Goal: Transaction & Acquisition: Download file/media

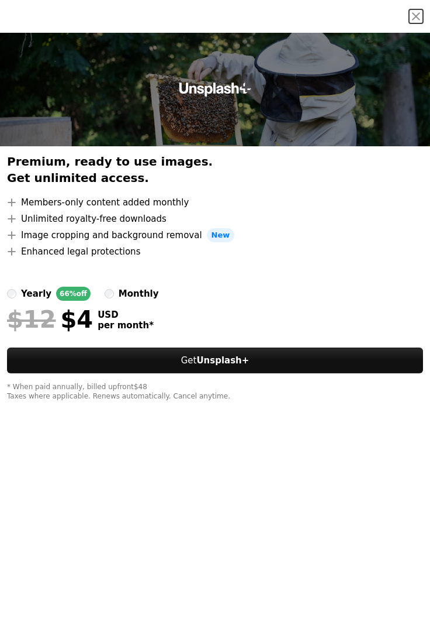
scroll to position [4748, 0]
click at [415, 20] on button "An X shape" at bounding box center [416, 16] width 14 height 14
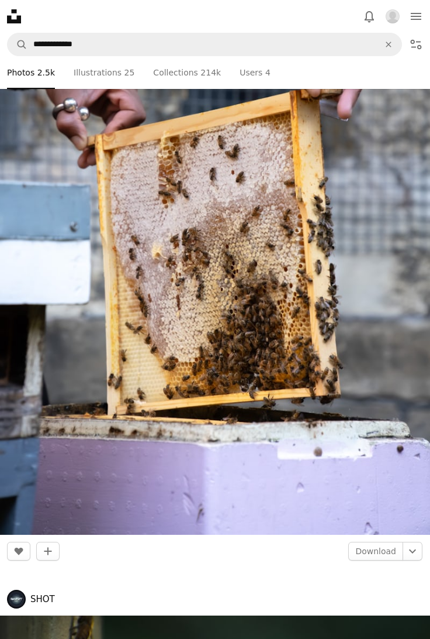
scroll to position [7356, 0]
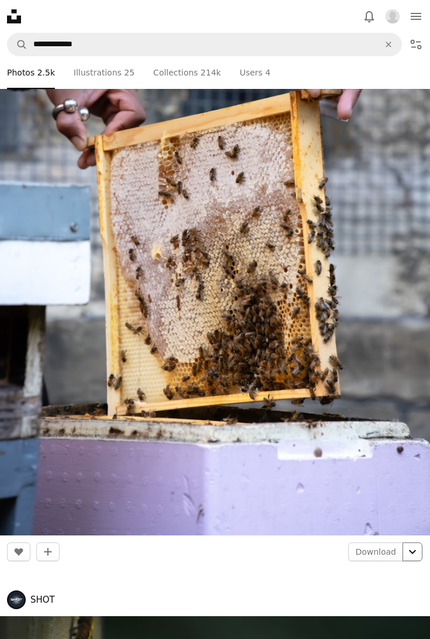
click at [407, 551] on icon "Chevron down" at bounding box center [412, 551] width 19 height 14
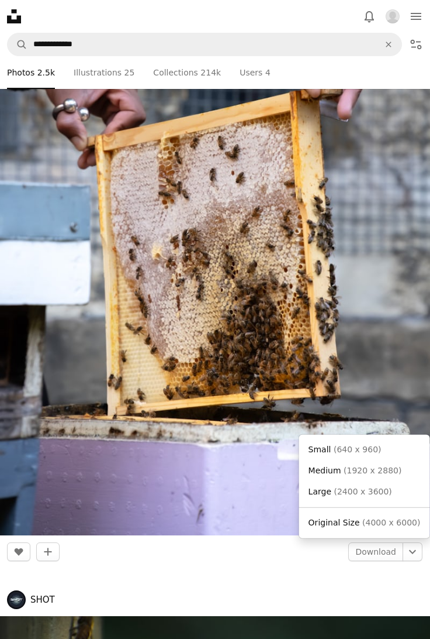
click at [380, 527] on span "Original Size ( 4000 x 6000 )" at bounding box center [365, 523] width 112 height 12
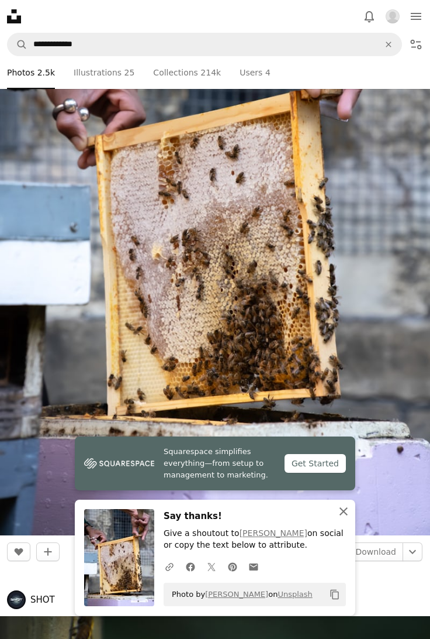
click at [346, 517] on icon "An X shape" at bounding box center [344, 511] width 14 height 14
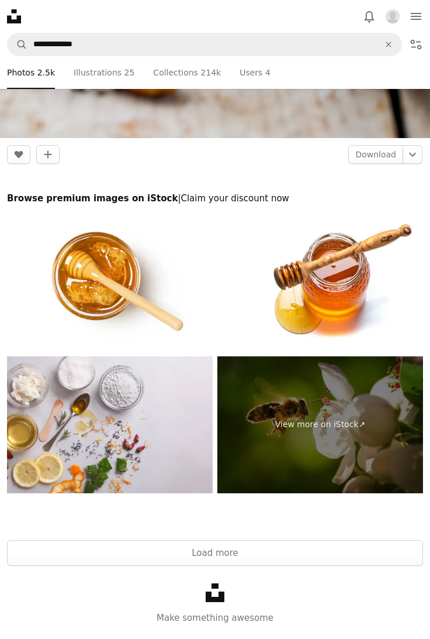
scroll to position [11102, 0]
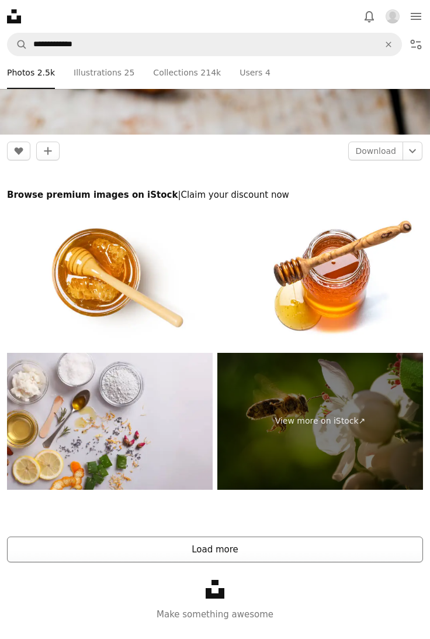
click at [242, 550] on button "Load more" at bounding box center [215, 549] width 416 height 26
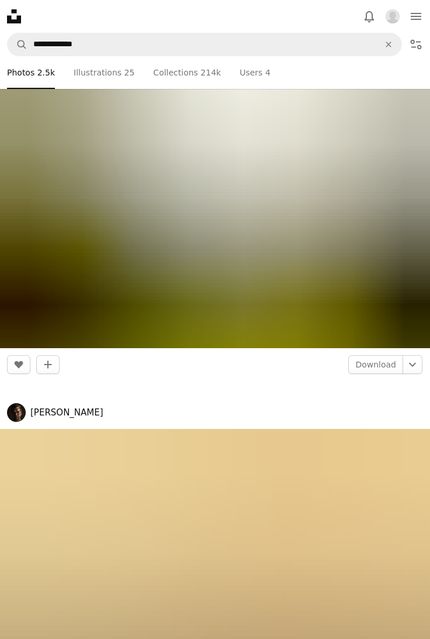
scroll to position [15445, 0]
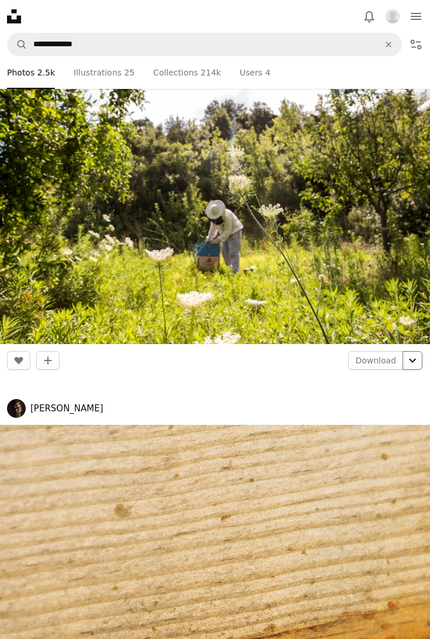
click at [408, 357] on icon "Chevron down" at bounding box center [412, 360] width 19 height 14
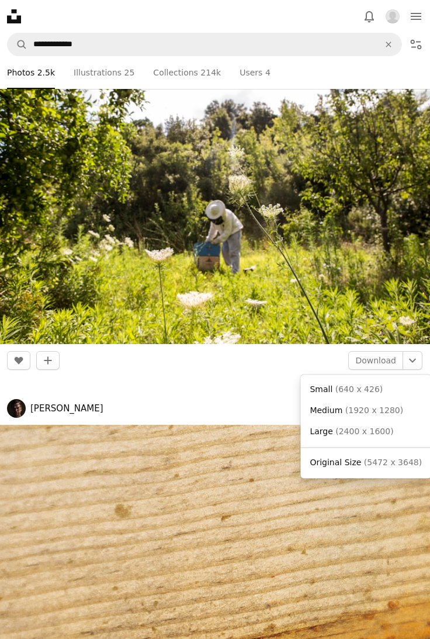
click at [393, 465] on span "( 5472 x 3648 )" at bounding box center [393, 461] width 58 height 9
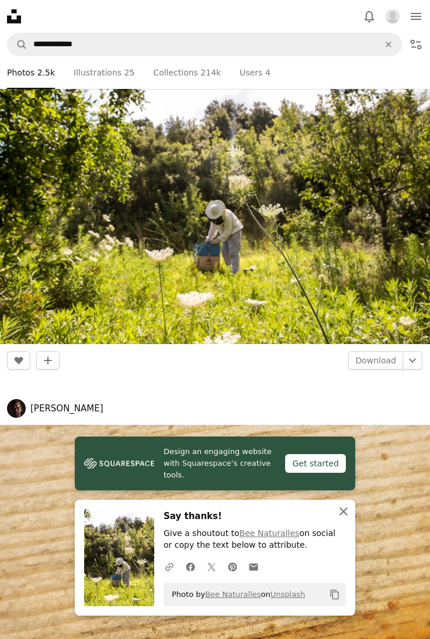
click at [344, 503] on button "An X shape Close" at bounding box center [343, 510] width 23 height 23
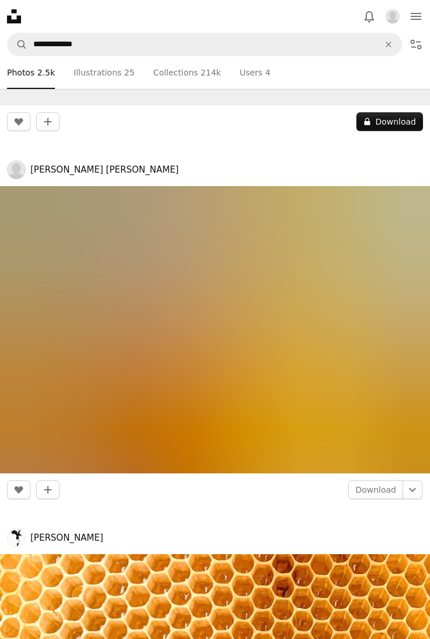
scroll to position [68201, 0]
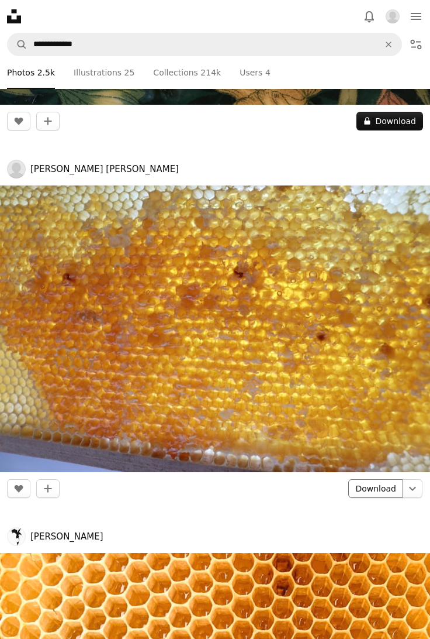
click at [388, 487] on link "Download" at bounding box center [375, 488] width 55 height 19
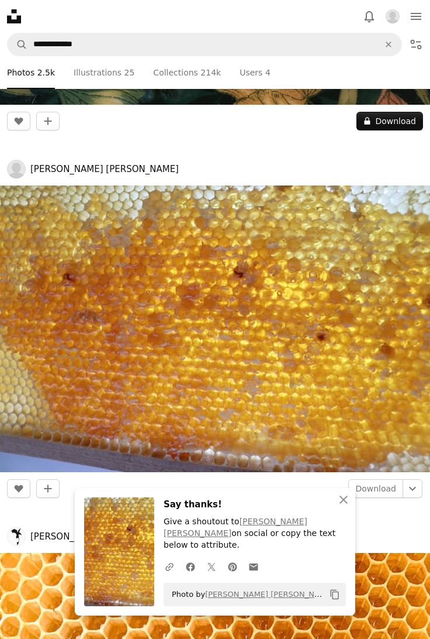
click at [372, 398] on img at bounding box center [215, 328] width 430 height 287
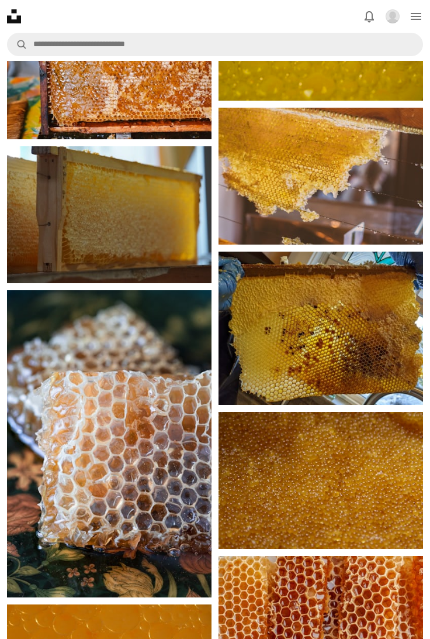
scroll to position [1431, 0]
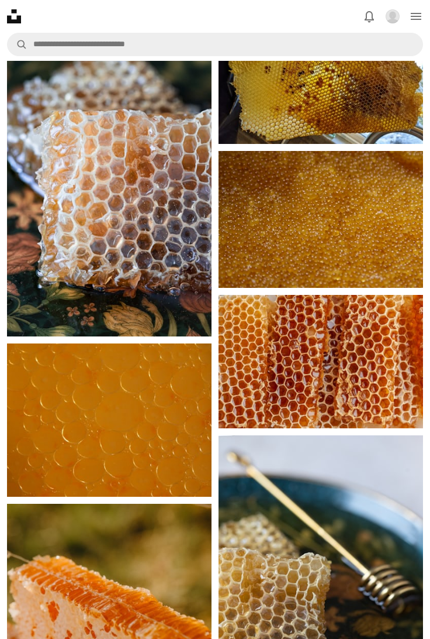
click at [371, 365] on img at bounding box center [321, 361] width 205 height 133
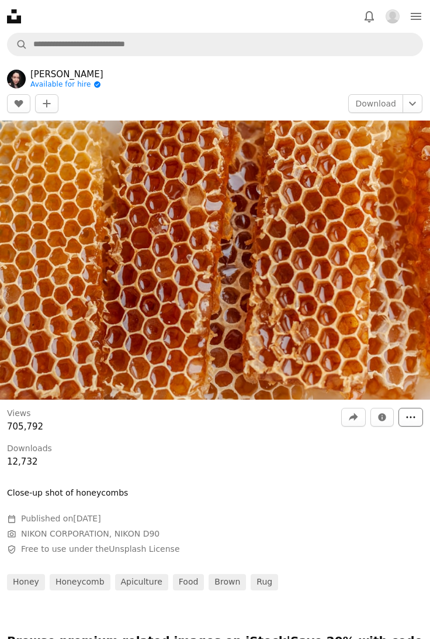
click at [407, 418] on icon "More Actions" at bounding box center [411, 417] width 11 height 11
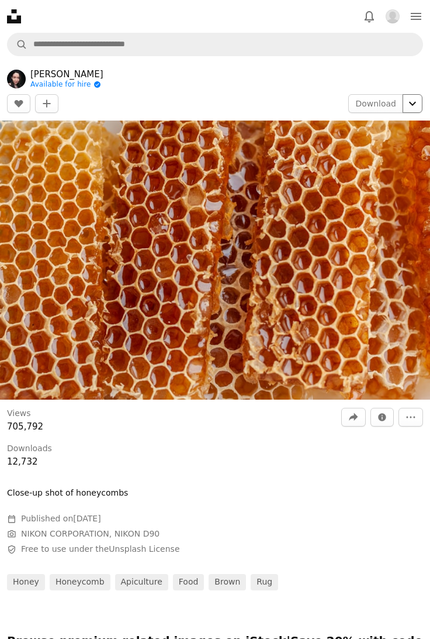
click at [409, 110] on icon "Chevron down" at bounding box center [412, 103] width 19 height 14
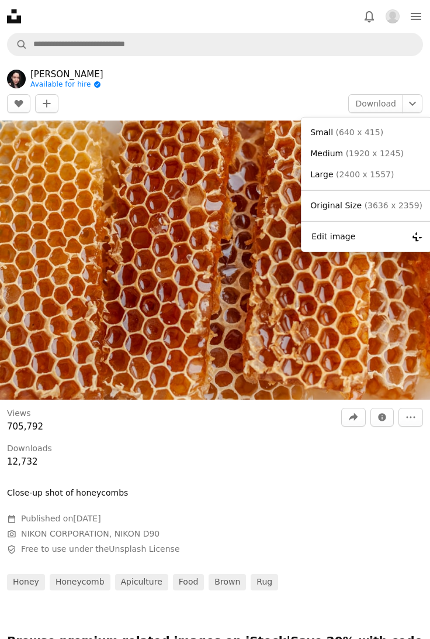
click at [400, 205] on span "( 3636 x 2359 )" at bounding box center [394, 205] width 58 height 9
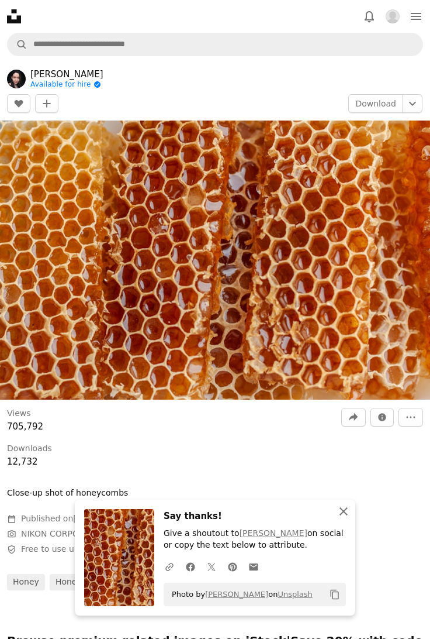
click at [347, 510] on icon "An X shape" at bounding box center [344, 511] width 14 height 14
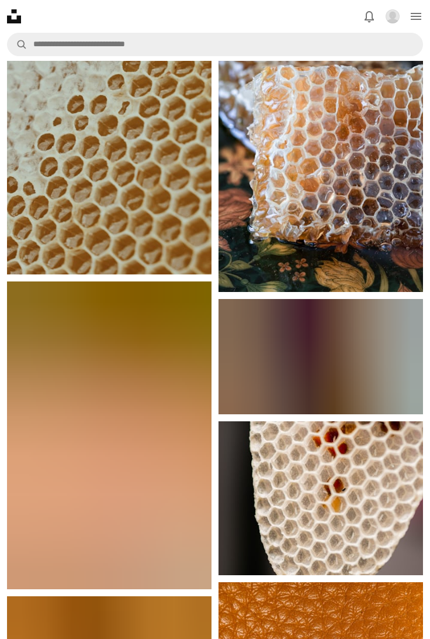
scroll to position [1213, 0]
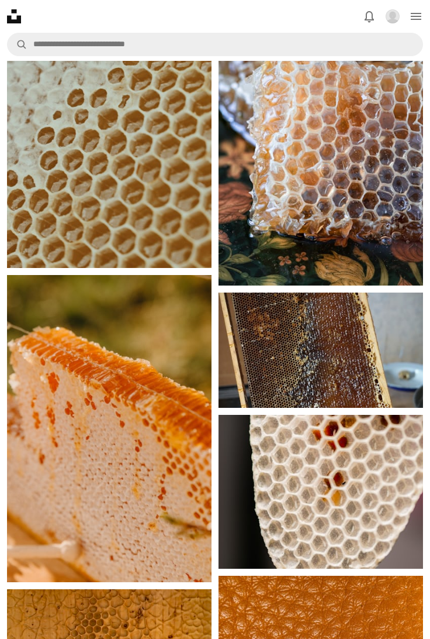
click at [144, 498] on img at bounding box center [109, 428] width 205 height 307
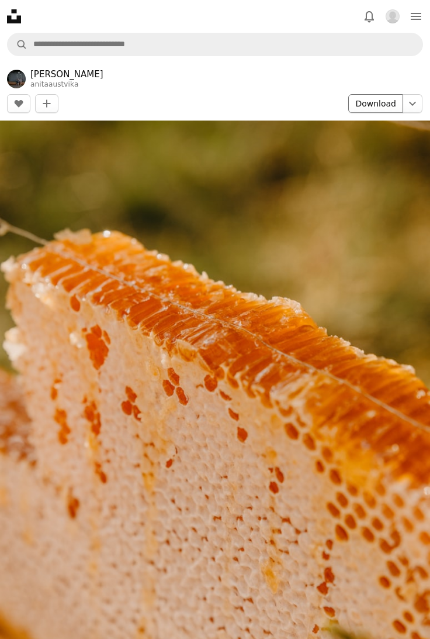
click at [393, 101] on link "Download" at bounding box center [375, 103] width 55 height 19
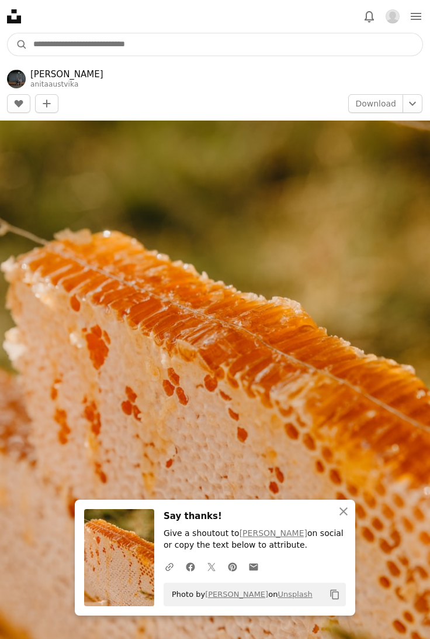
click at [240, 44] on input "Find visuals sitewide" at bounding box center [224, 44] width 395 height 22
type input "***"
click at [8, 33] on button "A magnifying glass" at bounding box center [18, 44] width 20 height 22
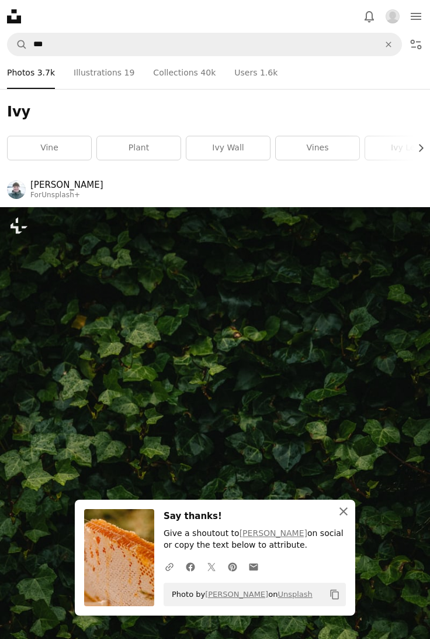
click at [342, 511] on icon "An X shape" at bounding box center [344, 511] width 14 height 14
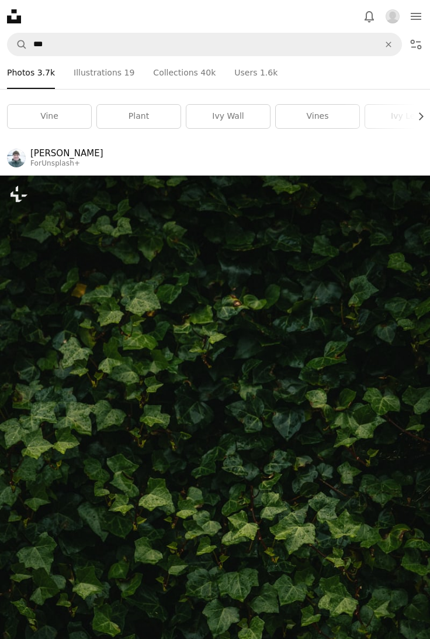
scroll to position [19, 0]
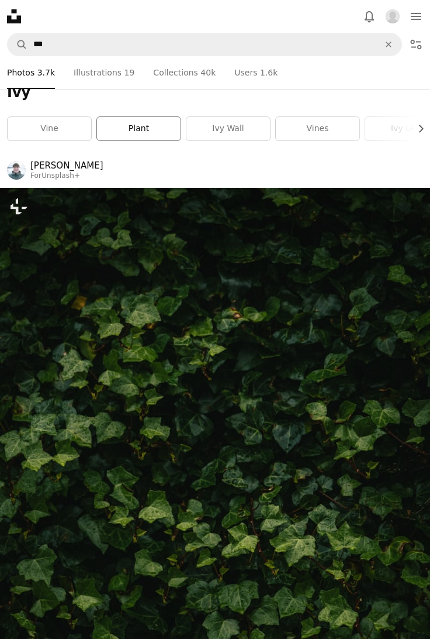
click at [146, 125] on link "plant" at bounding box center [139, 128] width 84 height 23
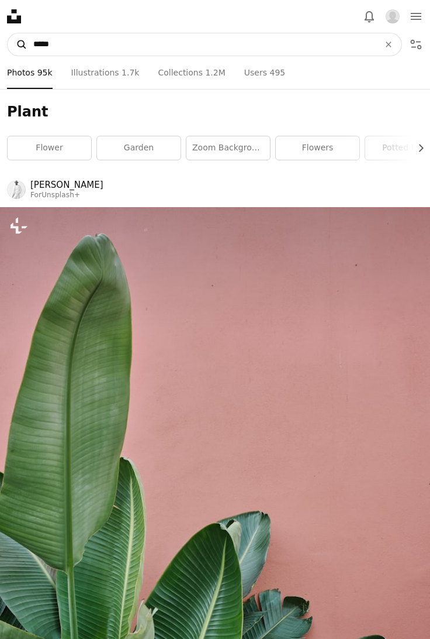
click at [22, 46] on icon "Find visuals sitewide" at bounding box center [22, 44] width 9 height 9
click at [40, 47] on input "*****" at bounding box center [201, 44] width 348 height 22
type input "*********"
click at [8, 33] on button "A magnifying glass" at bounding box center [18, 44] width 20 height 22
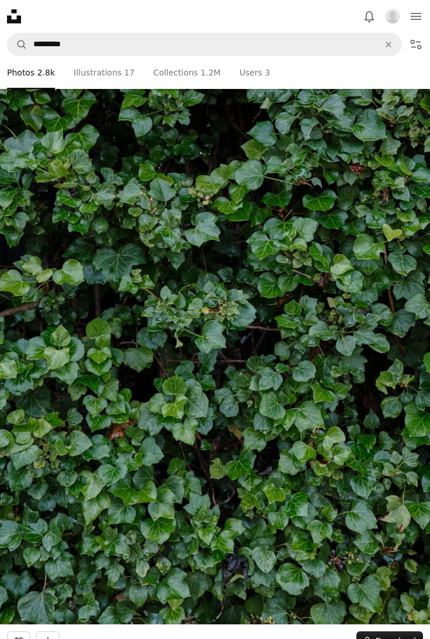
scroll to position [228, 0]
click at [316, 471] on img at bounding box center [215, 302] width 430 height 646
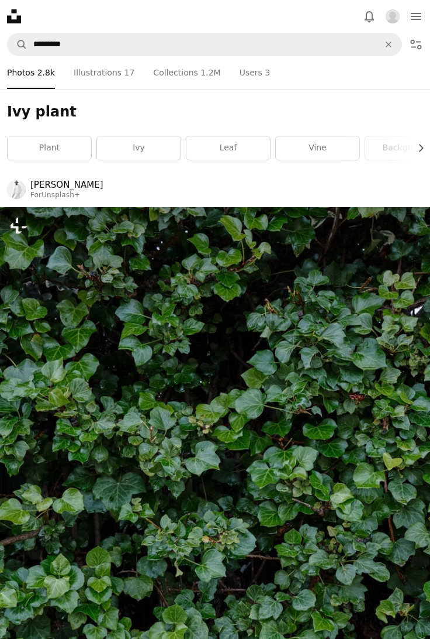
scroll to position [228, 0]
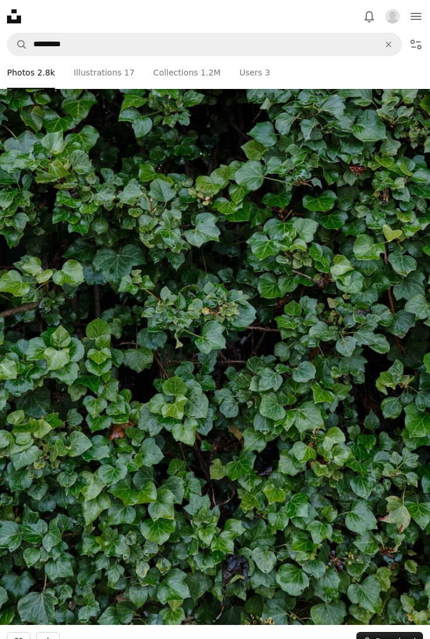
click at [29, 75] on li "A photo Photos 2.8k" at bounding box center [31, 72] width 48 height 33
click at [25, 75] on li "A photo Photos 2.8k" at bounding box center [31, 72] width 48 height 33
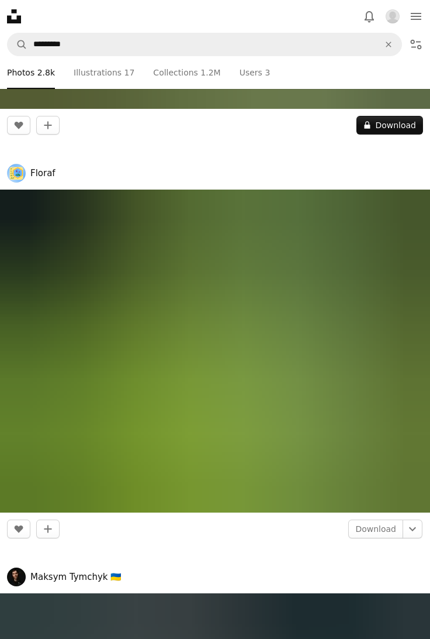
scroll to position [4716, 0]
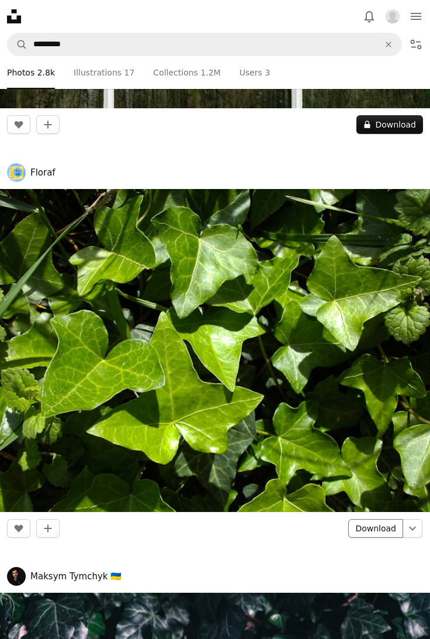
click at [381, 523] on link "Download" at bounding box center [375, 528] width 55 height 19
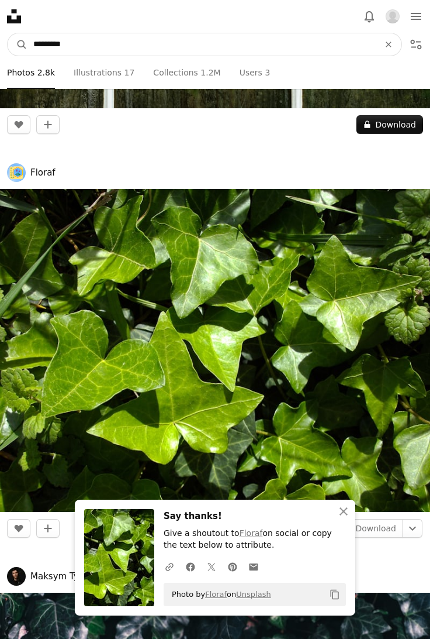
click at [149, 48] on input "*********" at bounding box center [201, 44] width 348 height 22
type input "*"
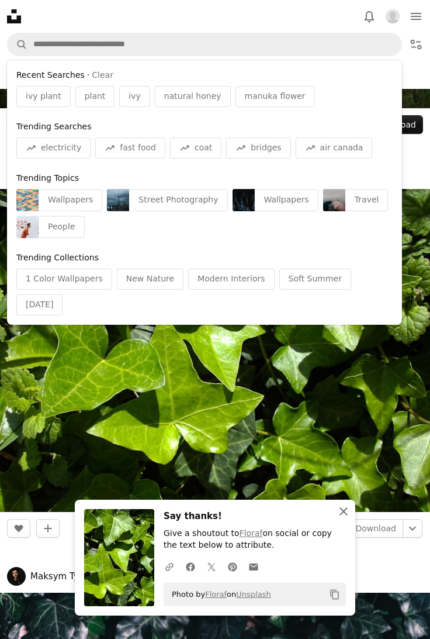
click at [347, 514] on icon "button" at bounding box center [344, 511] width 8 height 8
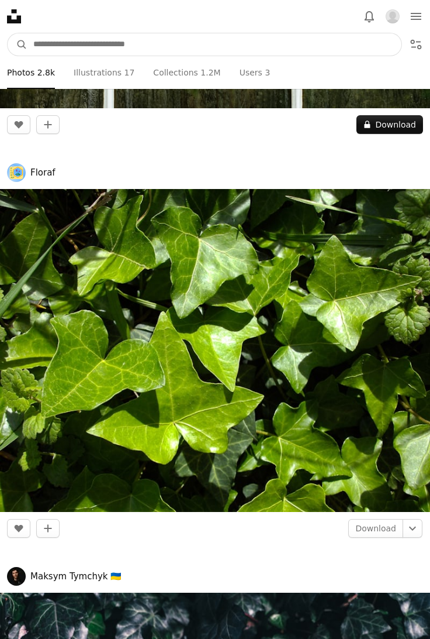
click at [160, 44] on input "Find visuals sitewide" at bounding box center [214, 44] width 374 height 22
type input "***"
click at [8, 33] on button "A magnifying glass" at bounding box center [18, 44] width 20 height 22
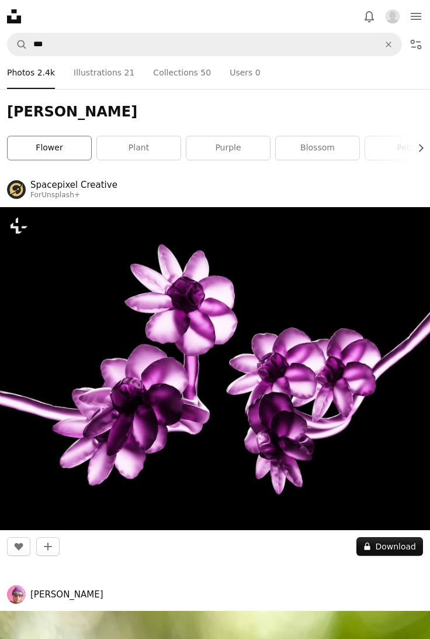
click at [49, 151] on link "flower" at bounding box center [50, 147] width 84 height 23
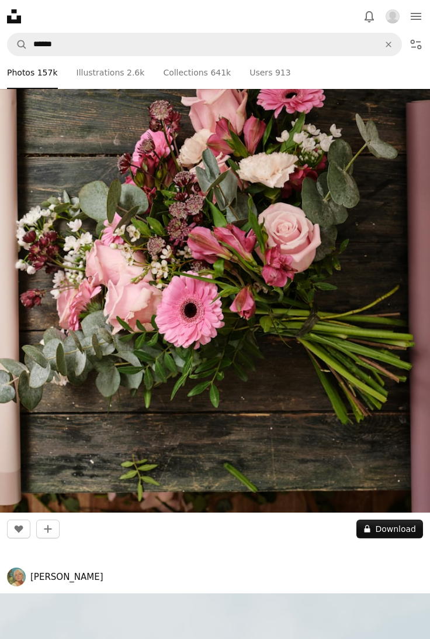
scroll to position [8309, 0]
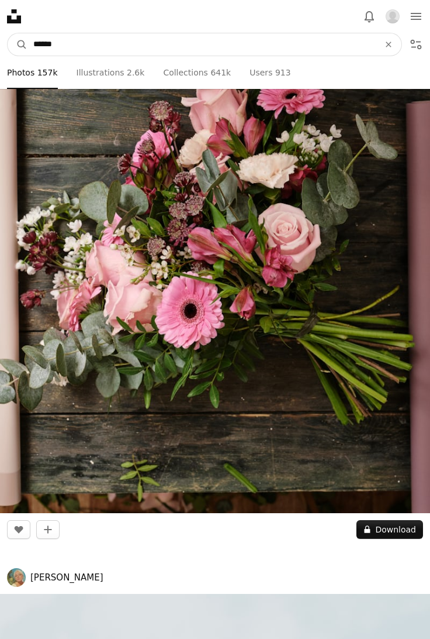
click at [96, 49] on input "******" at bounding box center [201, 44] width 348 height 22
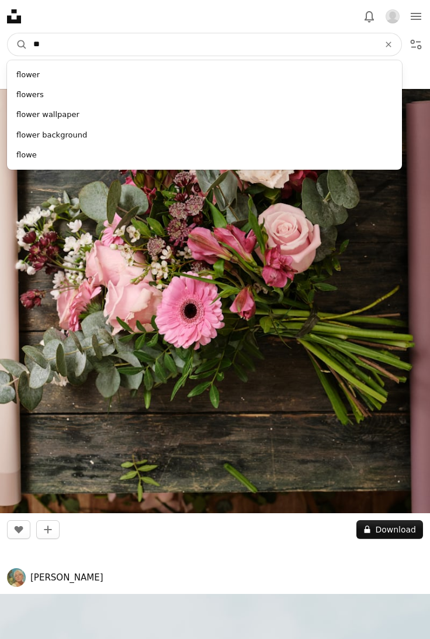
type input "*"
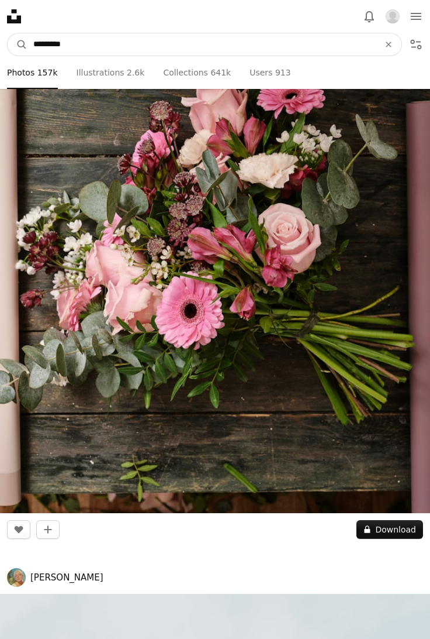
type input "*********"
click at [8, 33] on button "A magnifying glass" at bounding box center [18, 44] width 20 height 22
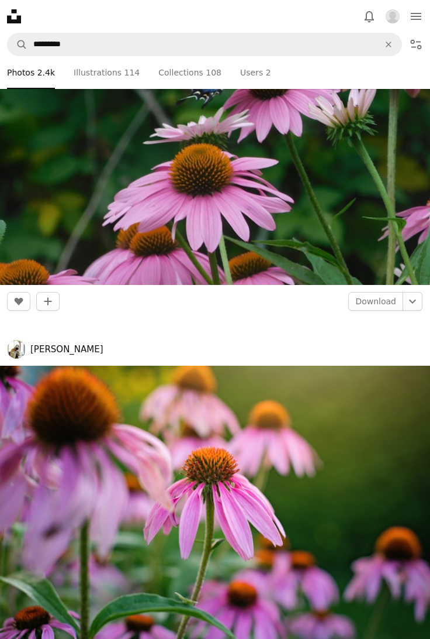
scroll to position [1850, 0]
click at [388, 299] on link "Download" at bounding box center [375, 301] width 55 height 19
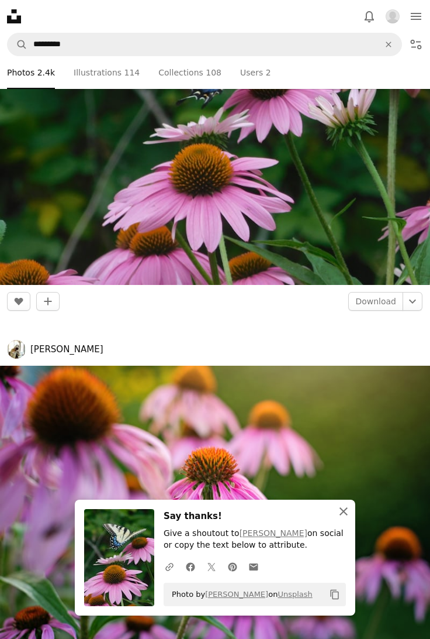
click at [348, 508] on icon "An X shape" at bounding box center [344, 511] width 14 height 14
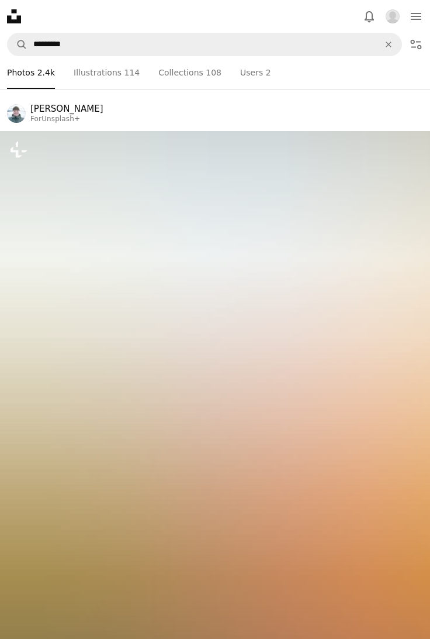
scroll to position [2458, 0]
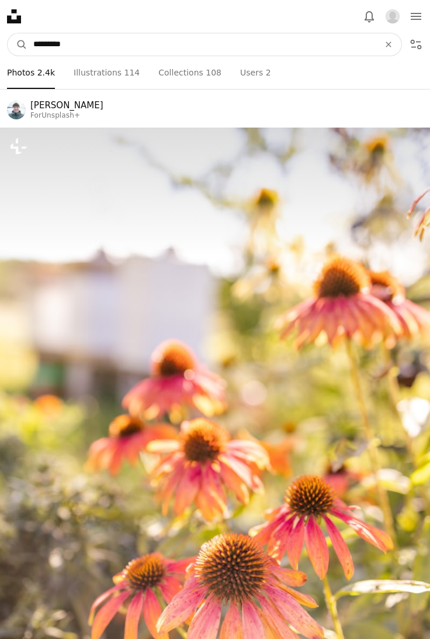
click at [129, 48] on input "*********" at bounding box center [201, 44] width 348 height 22
type input "*"
type input "**********"
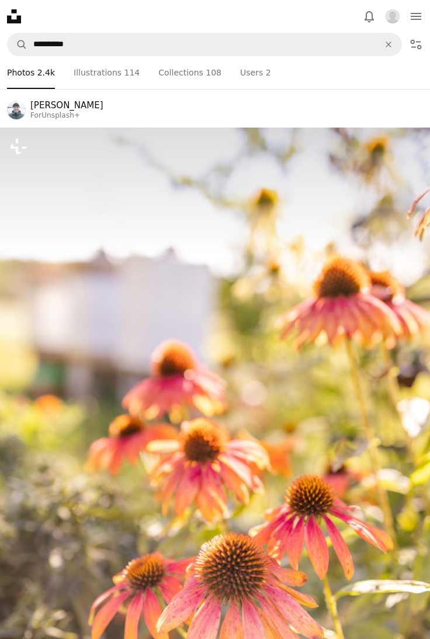
click at [297, 560] on img at bounding box center [215, 450] width 430 height 646
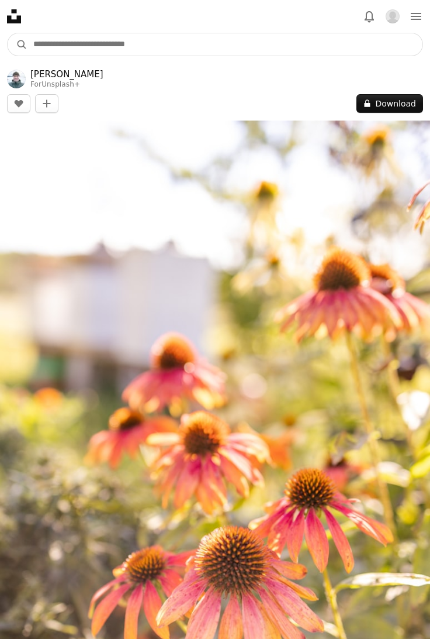
click at [42, 46] on input "Find visuals sitewide" at bounding box center [224, 44] width 395 height 22
type input "**********"
click at [8, 33] on button "A magnifying glass" at bounding box center [18, 44] width 20 height 22
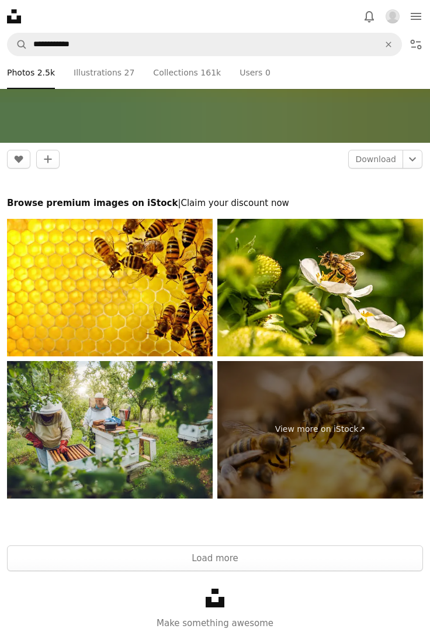
scroll to position [10829, 0]
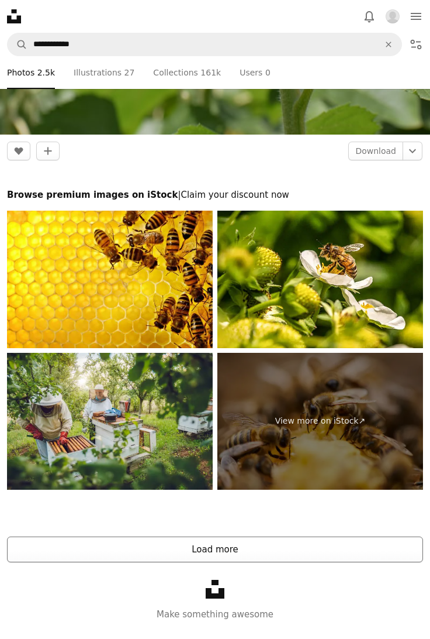
click at [205, 550] on button "Load more" at bounding box center [215, 549] width 416 height 26
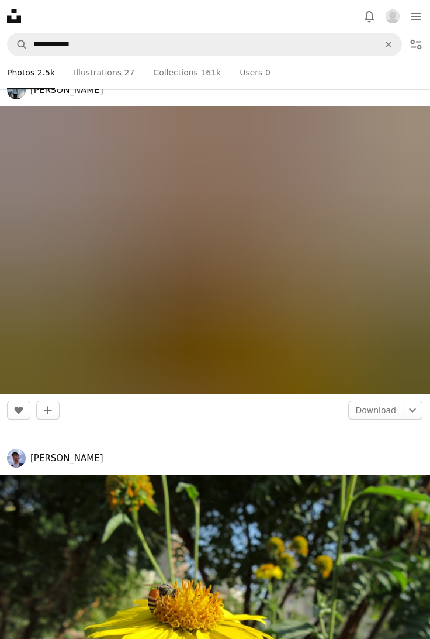
scroll to position [126950, 0]
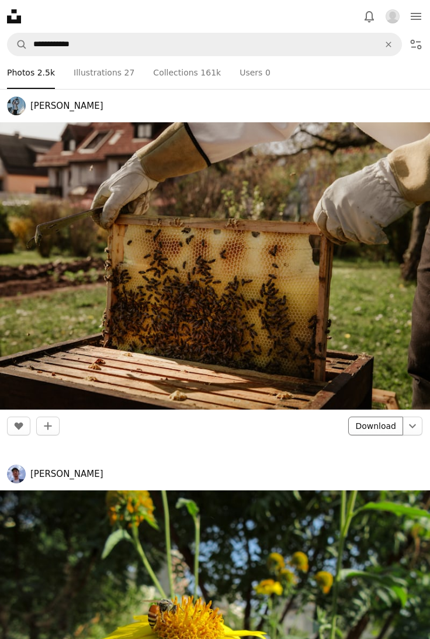
click at [380, 422] on link "Download" at bounding box center [375, 425] width 55 height 19
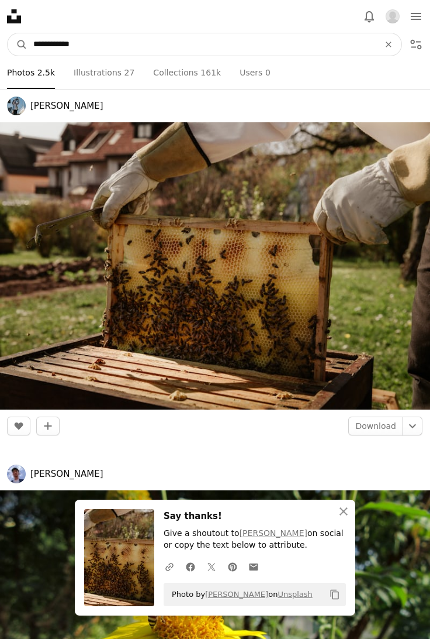
click at [130, 47] on input "**********" at bounding box center [201, 44] width 348 height 22
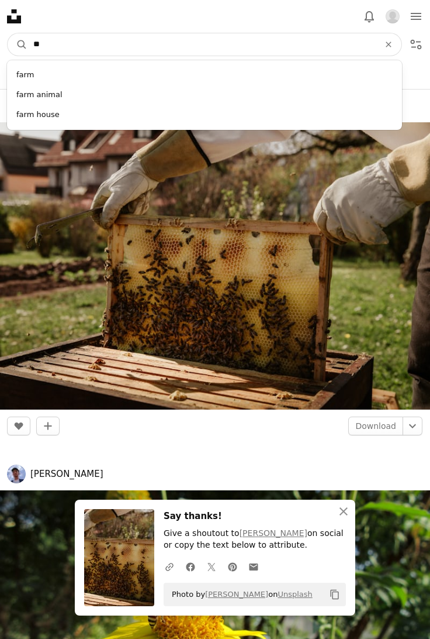
type input "*"
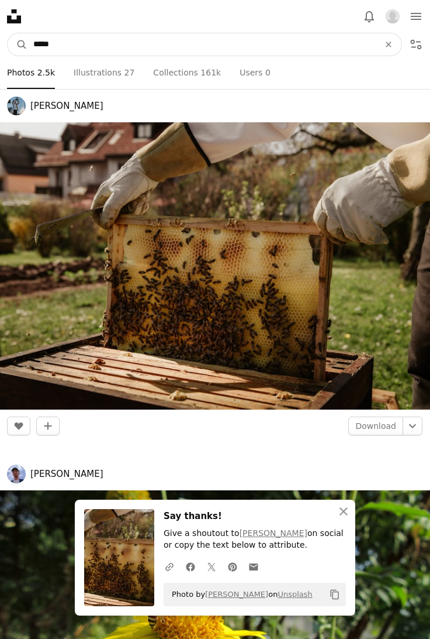
type input "*****"
click at [8, 33] on button "A magnifying glass" at bounding box center [18, 44] width 20 height 22
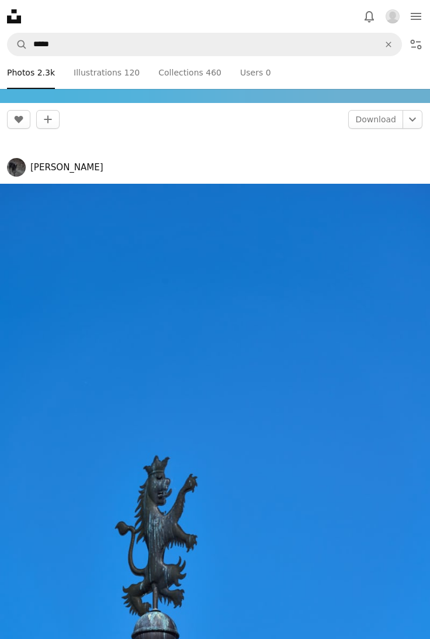
scroll to position [4416, 0]
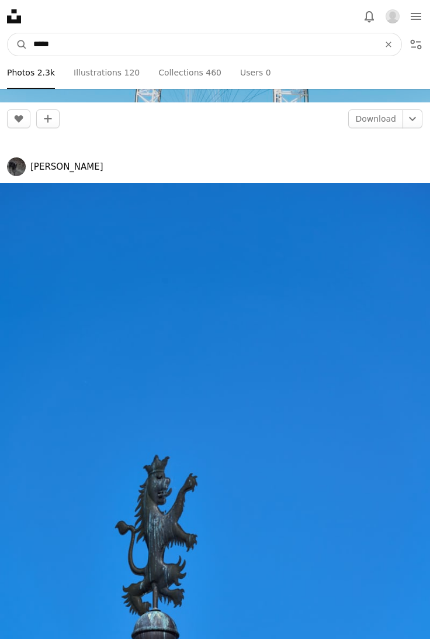
click at [135, 47] on input "*****" at bounding box center [201, 44] width 348 height 22
type input "*******"
click button "A magnifying glass" at bounding box center [18, 44] width 20 height 22
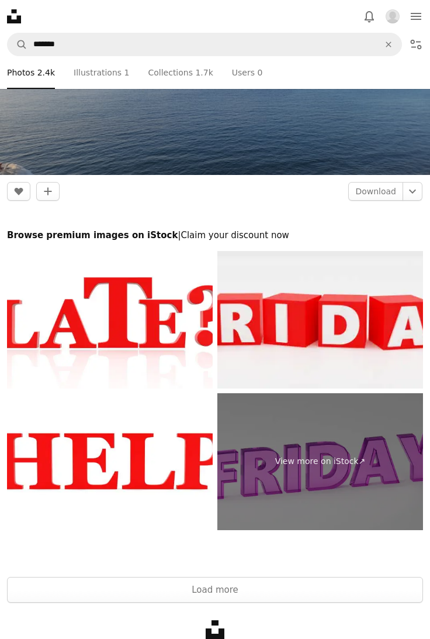
scroll to position [10012, 0]
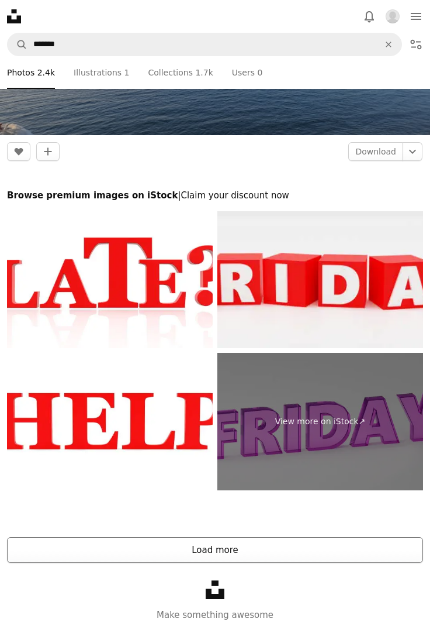
click at [229, 549] on button "Load more" at bounding box center [215, 550] width 416 height 26
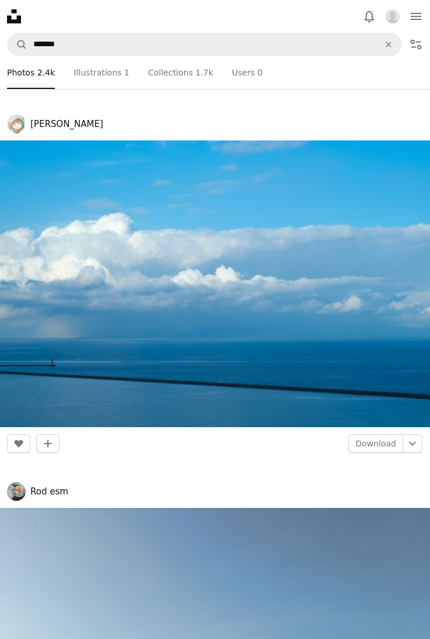
scroll to position [15597, 0]
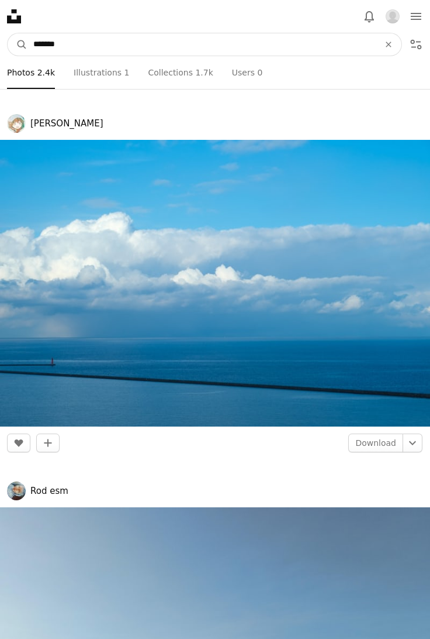
click at [118, 49] on input "*******" at bounding box center [201, 44] width 348 height 22
type input "*******"
click button "A magnifying glass" at bounding box center [18, 44] width 20 height 22
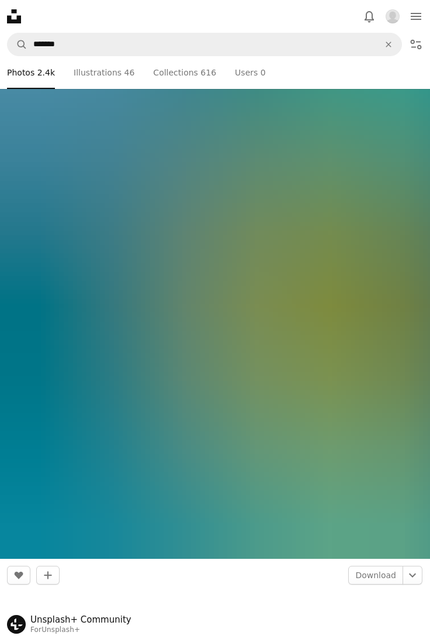
scroll to position [2121, 0]
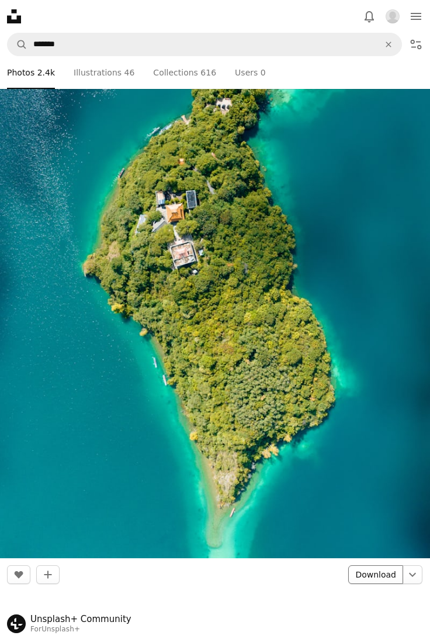
click at [384, 568] on link "Download" at bounding box center [375, 574] width 55 height 19
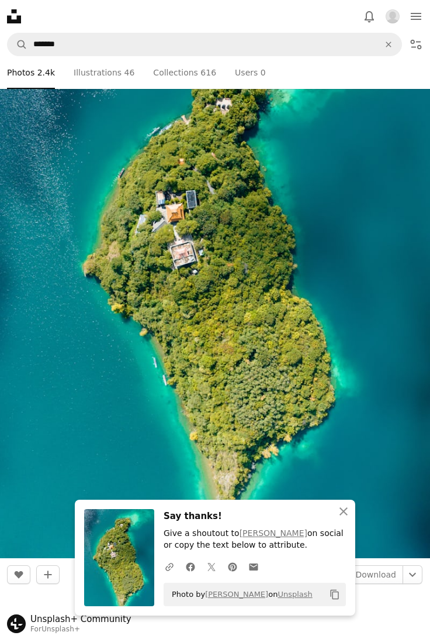
click at [388, 296] on img at bounding box center [215, 266] width 430 height 583
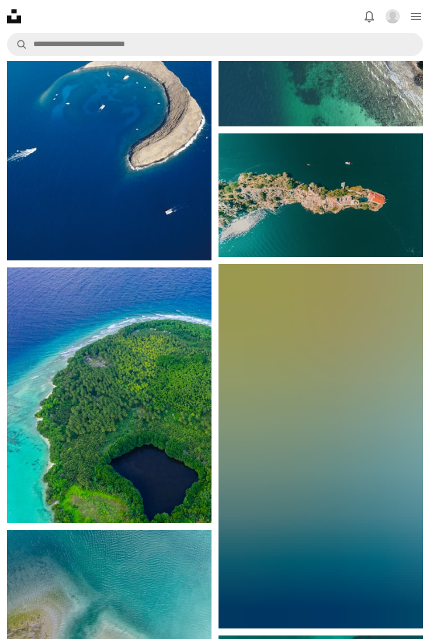
scroll to position [19430, 0]
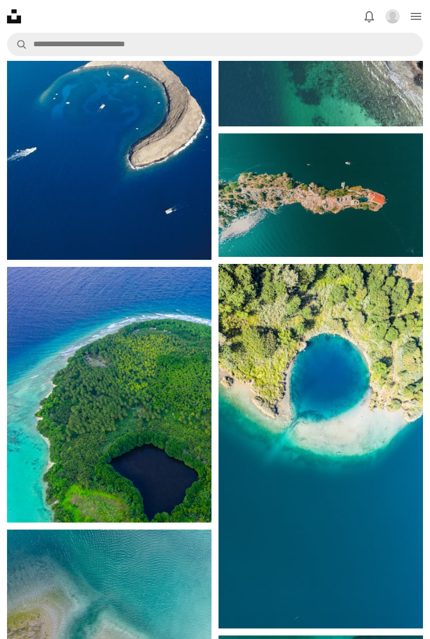
click at [142, 439] on img at bounding box center [109, 395] width 205 height 256
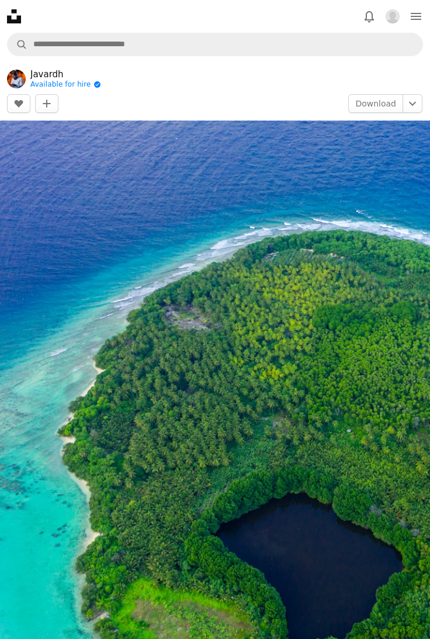
click at [110, 249] on img at bounding box center [215, 389] width 430 height 538
click at [18, 23] on icon "Unsplash logo Unsplash Home" at bounding box center [13, 16] width 23 height 23
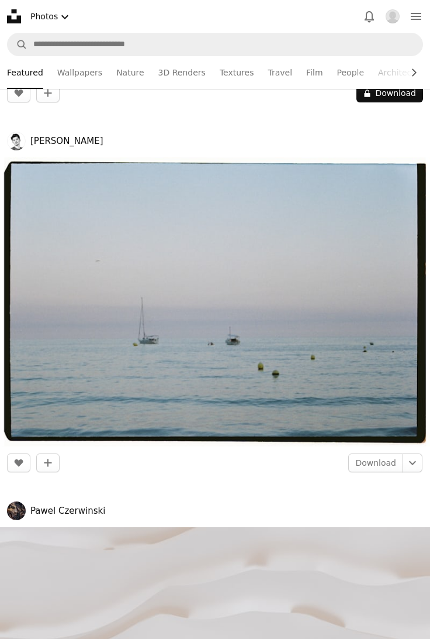
scroll to position [2392, 0]
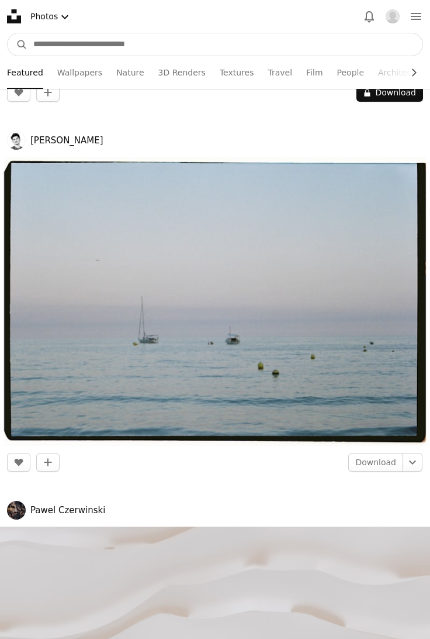
click at [169, 39] on input "Find visuals sitewide" at bounding box center [224, 44] width 395 height 22
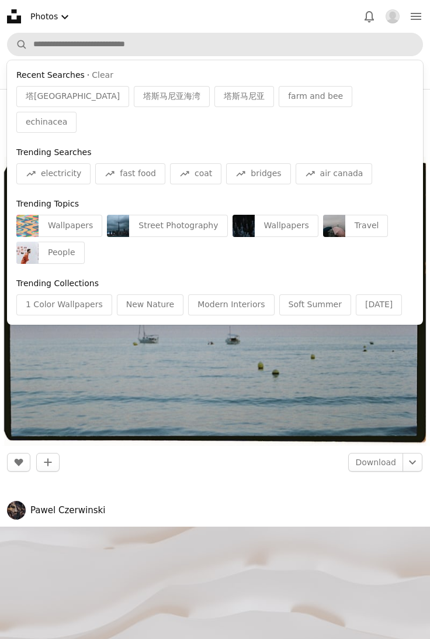
click at [63, 100] on span "塔[GEOGRAPHIC_DATA]" at bounding box center [73, 97] width 94 height 12
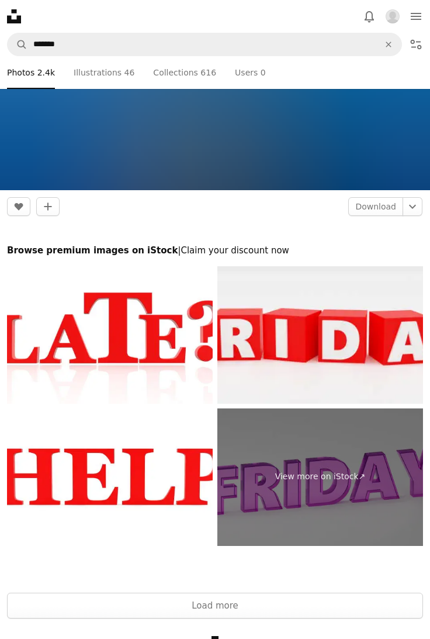
scroll to position [9576, 0]
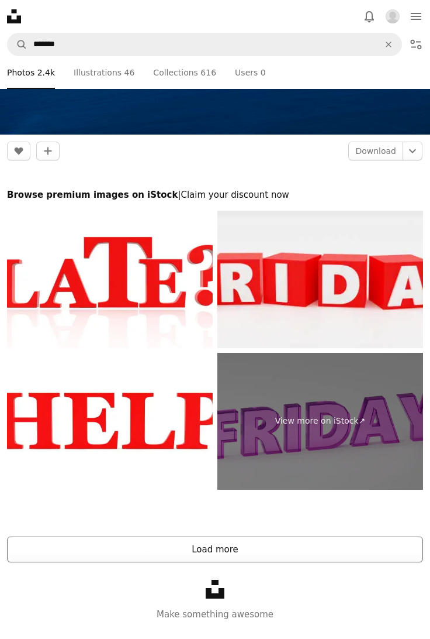
click at [229, 550] on button "Load more" at bounding box center [215, 549] width 416 height 26
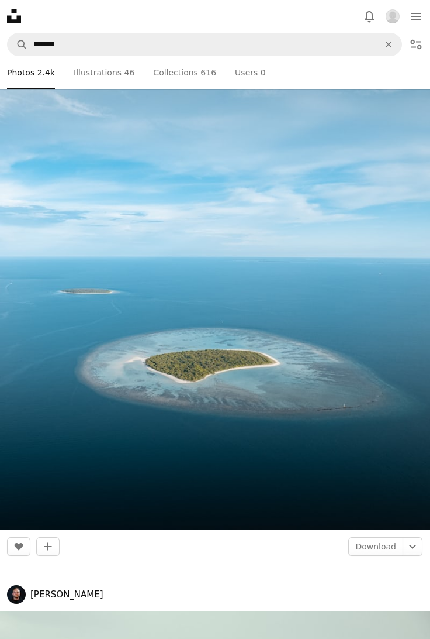
scroll to position [56076, 0]
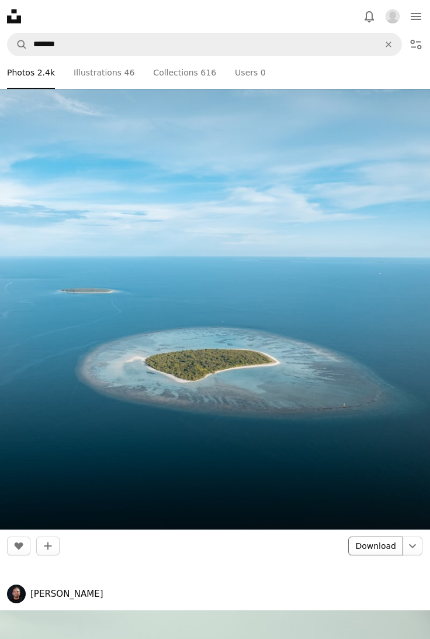
click at [383, 540] on link "Download" at bounding box center [375, 545] width 55 height 19
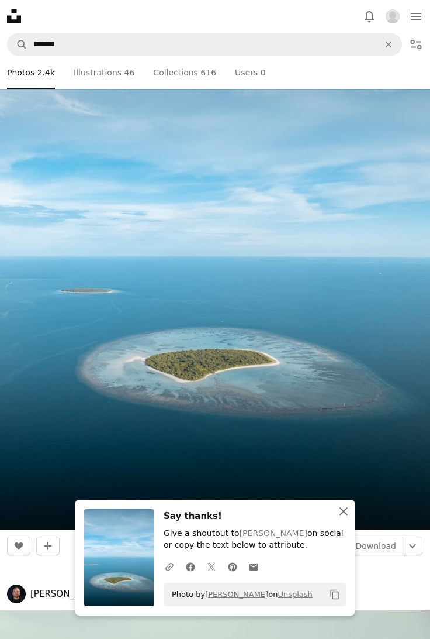
click at [347, 517] on icon "An X shape" at bounding box center [344, 511] width 14 height 14
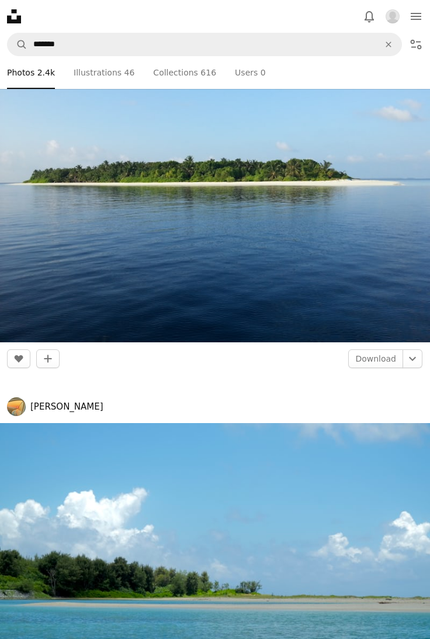
scroll to position [62411, 0]
